Goal: Task Accomplishment & Management: Complete application form

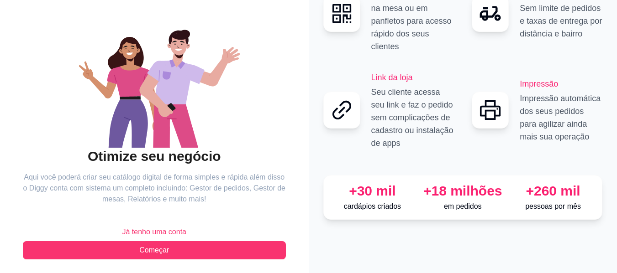
scroll to position [74, 0]
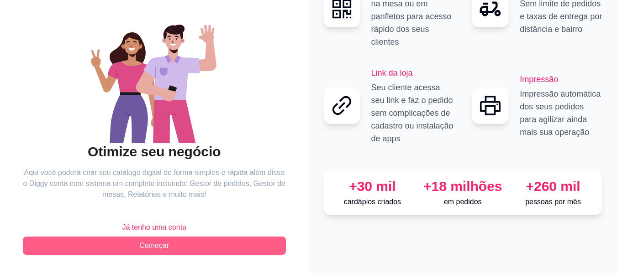
click at [205, 242] on button "Começar" at bounding box center [154, 246] width 263 height 18
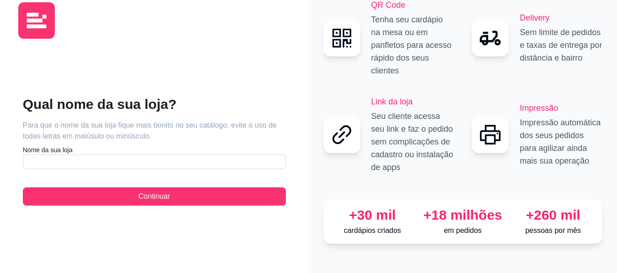
scroll to position [3, 0]
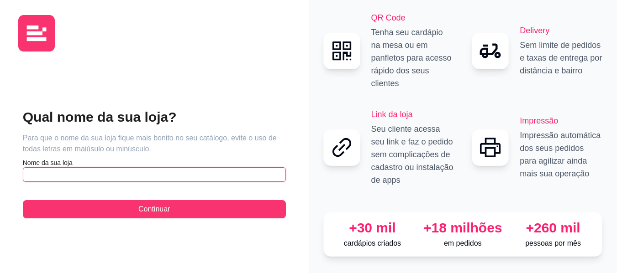
click at [131, 168] on input "text" at bounding box center [154, 175] width 263 height 15
type input "r"
click at [61, 169] on input "Rocha açaií" at bounding box center [154, 175] width 263 height 15
click at [59, 168] on input "Rocha açaií" at bounding box center [154, 175] width 263 height 15
click at [137, 168] on input "[PERSON_NAME]" at bounding box center [154, 175] width 263 height 15
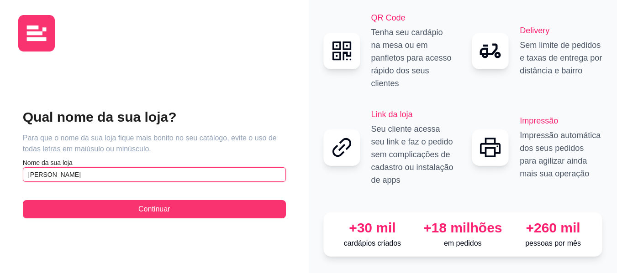
click at [49, 168] on input "[PERSON_NAME]" at bounding box center [154, 175] width 263 height 15
click at [188, 169] on input "[PERSON_NAME]" at bounding box center [154, 175] width 263 height 15
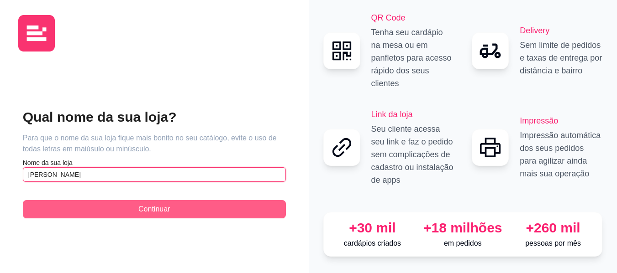
type input "[PERSON_NAME]"
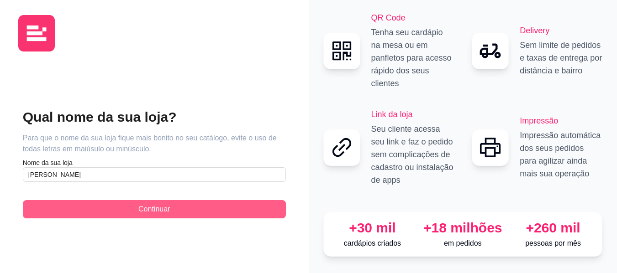
click at [191, 204] on button "Continuar" at bounding box center [154, 209] width 263 height 18
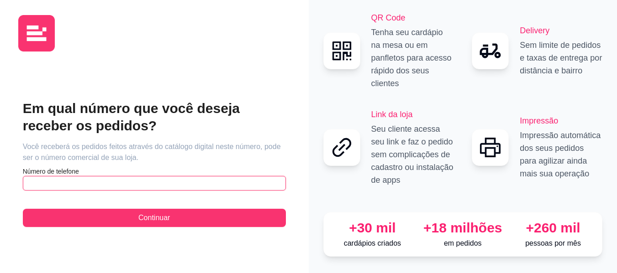
click at [205, 176] on input "text" at bounding box center [154, 183] width 263 height 15
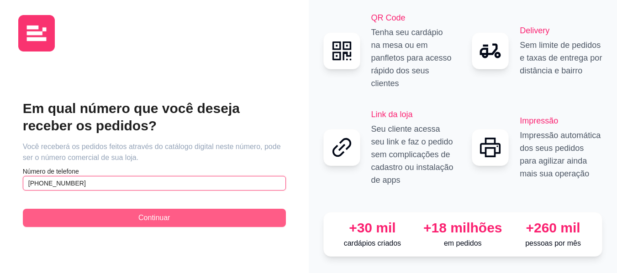
type input "[PHONE_NUMBER]"
click at [170, 210] on button "Continuar" at bounding box center [154, 218] width 263 height 18
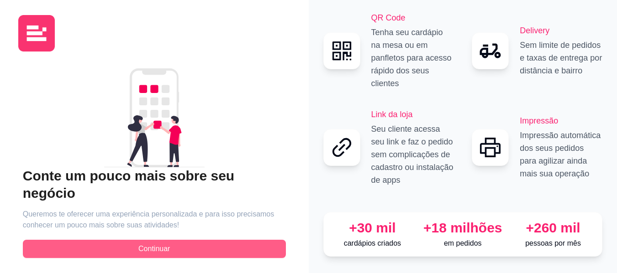
click at [231, 240] on button "Continuar" at bounding box center [154, 249] width 263 height 18
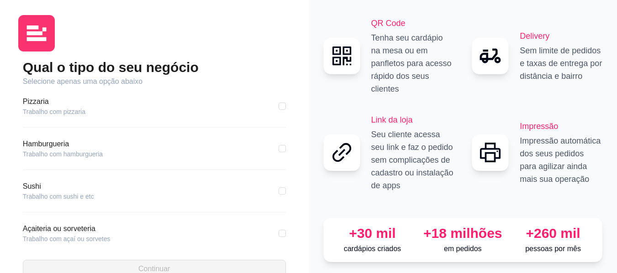
click at [82, 244] on div "Açaiteria ou sorveteria Trabalho com açaí ou sorvetes" at bounding box center [154, 240] width 263 height 32
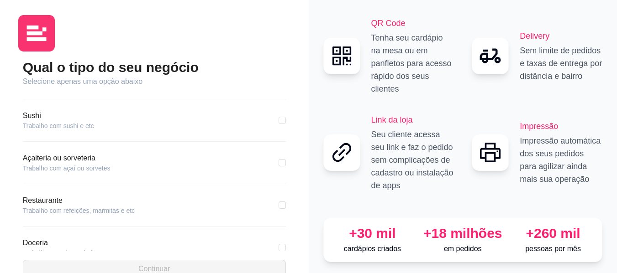
scroll to position [91, 0]
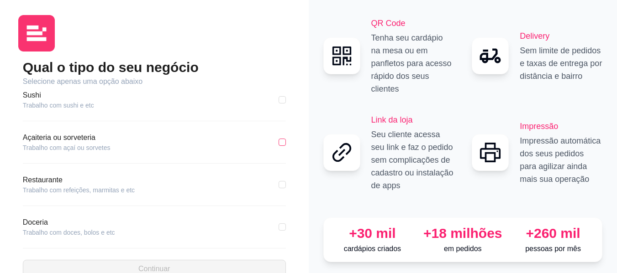
click at [279, 143] on input "checkbox" at bounding box center [282, 142] width 7 height 7
checkbox input "true"
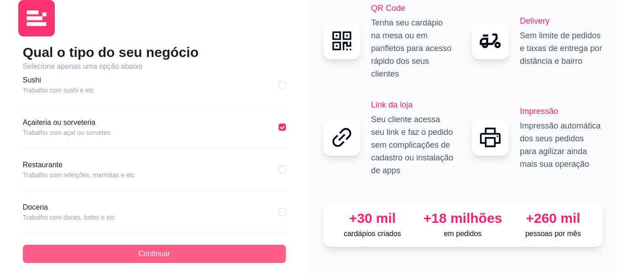
scroll to position [26, 0]
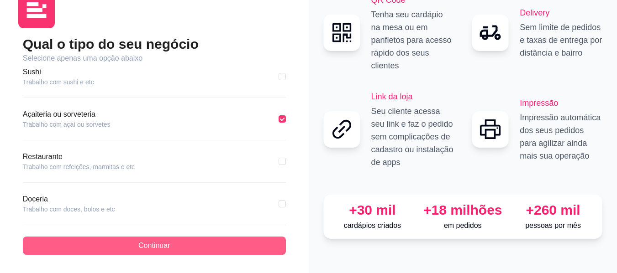
click at [137, 240] on button "Continuar" at bounding box center [154, 246] width 263 height 18
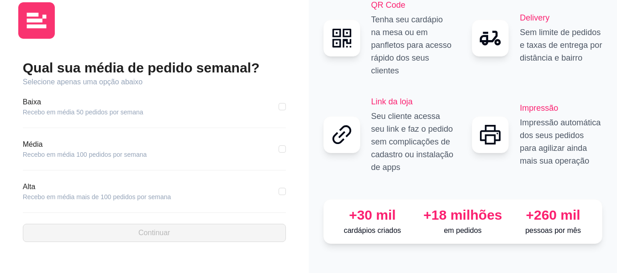
scroll to position [3, 0]
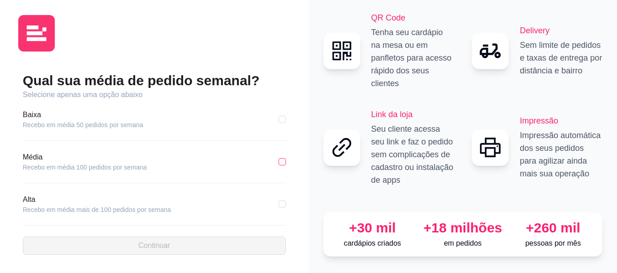
click at [283, 157] on label at bounding box center [282, 162] width 7 height 10
click at [283, 158] on input "checkbox" at bounding box center [282, 161] width 7 height 7
checkbox input "true"
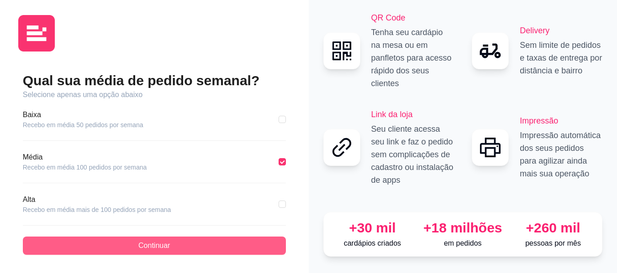
click at [224, 241] on button "Continuar" at bounding box center [154, 246] width 263 height 18
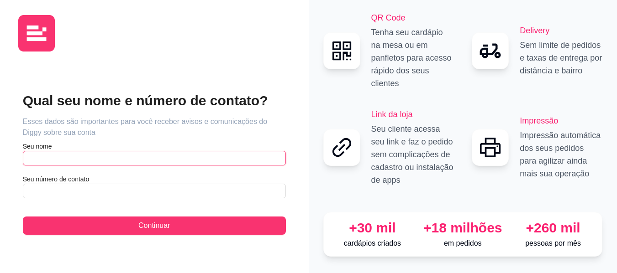
click at [57, 154] on input "text" at bounding box center [154, 158] width 263 height 15
type input "w"
click at [167, 151] on input "Wemerson Dos [PERSON_NAME]" at bounding box center [154, 158] width 263 height 15
type input "Wemerson Dos [PERSON_NAME]"
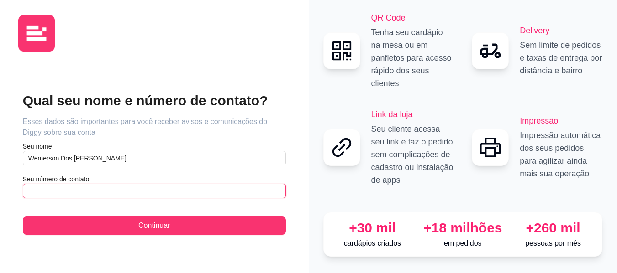
click at [124, 184] on input "text" at bounding box center [154, 191] width 263 height 15
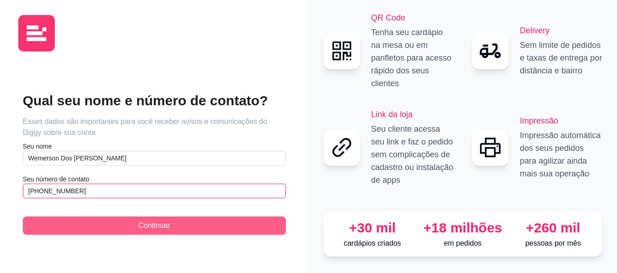
type input "[PHONE_NUMBER]"
click at [172, 221] on button "Continuar" at bounding box center [154, 226] width 263 height 18
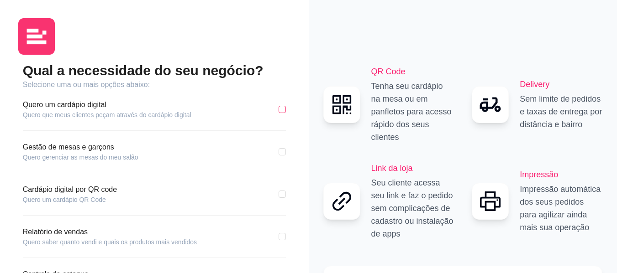
click at [281, 109] on input "checkbox" at bounding box center [282, 109] width 7 height 7
checkbox input "true"
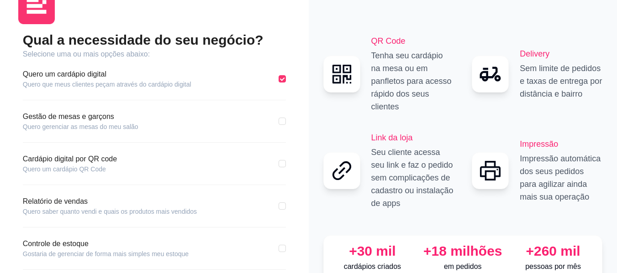
scroll to position [46, 0]
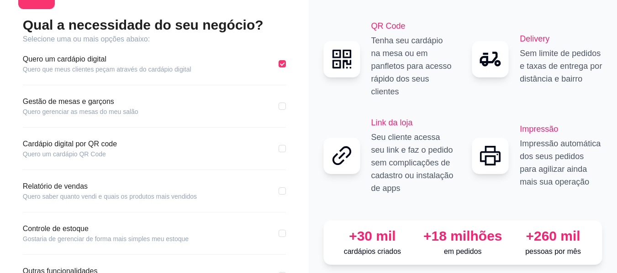
click at [287, 146] on div "Qual a necessidade do seu negócio? Selecione uma ou mais opções abaixo: Quero u…" at bounding box center [154, 171] width 272 height 310
click at [281, 146] on input "checkbox" at bounding box center [282, 148] width 7 height 7
checkbox input "true"
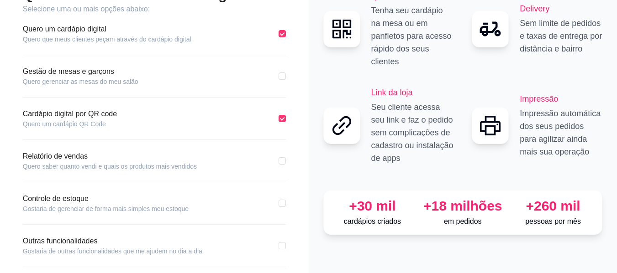
scroll to position [91, 0]
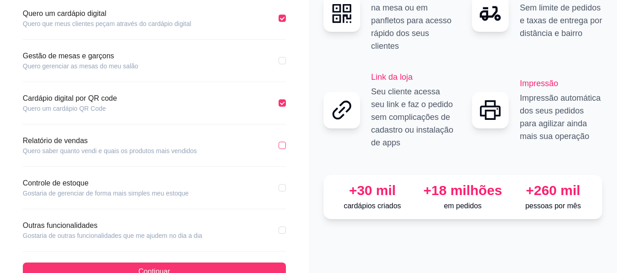
click at [279, 147] on input "checkbox" at bounding box center [282, 145] width 7 height 7
checkbox input "true"
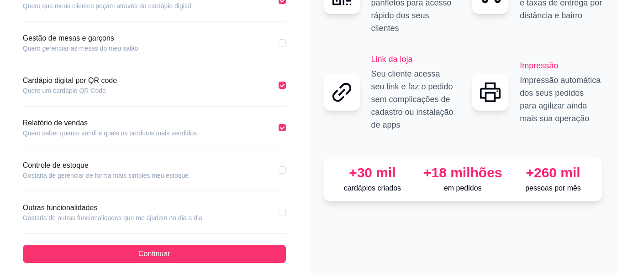
scroll to position [117, 0]
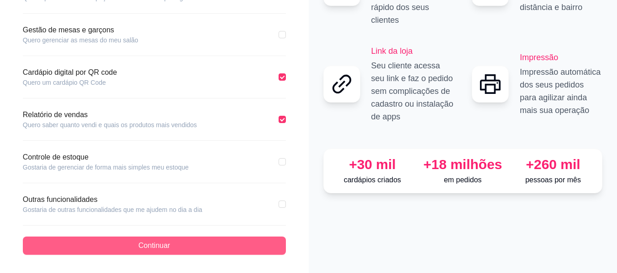
click at [134, 244] on button "Continuar" at bounding box center [154, 246] width 263 height 18
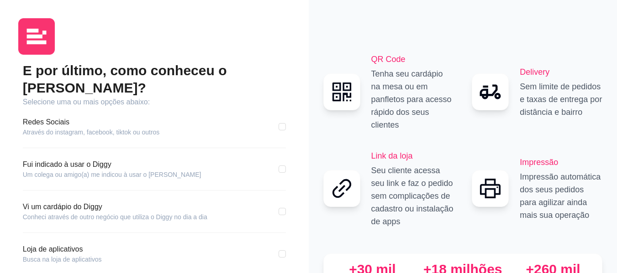
click at [275, 202] on div "Vi um cardápio do Diggy Conheci através de outro negócio que utiliza o Diggy no…" at bounding box center [154, 212] width 263 height 20
click at [278, 202] on div "Vi um cardápio do Diggy Conheci através de outro negócio que utiliza o Diggy no…" at bounding box center [154, 212] width 263 height 20
click at [283, 208] on input "checkbox" at bounding box center [282, 211] width 7 height 7
checkbox input "true"
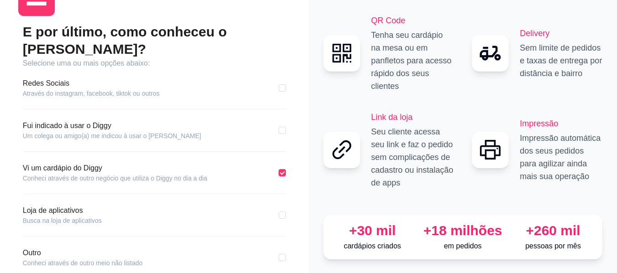
scroll to position [75, 0]
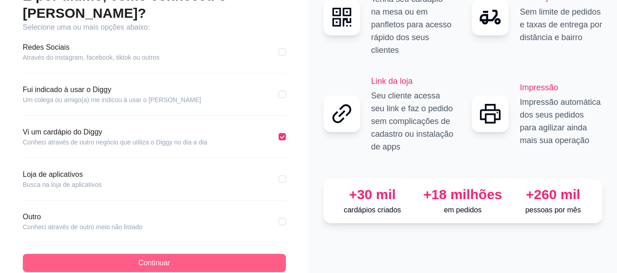
click at [71, 254] on button "Continuar" at bounding box center [154, 263] width 263 height 18
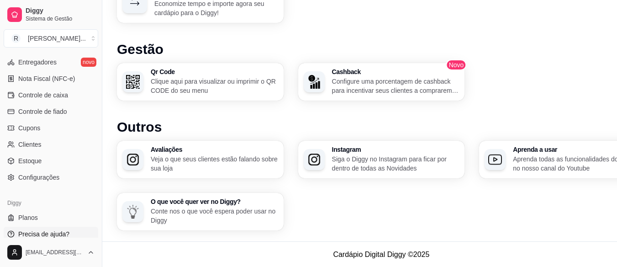
scroll to position [384, 0]
click at [21, 215] on span "Planos" at bounding box center [28, 216] width 20 height 9
